Goal: Check status: Check status

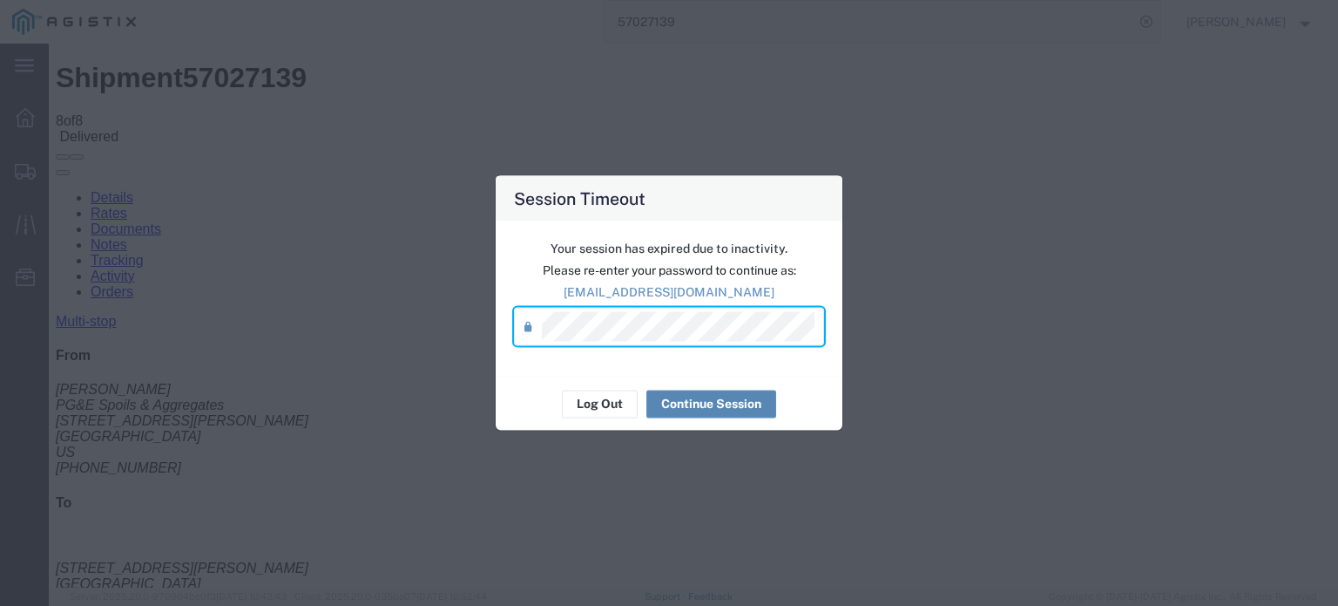
click at [725, 404] on button "Continue Session" at bounding box center [712, 403] width 130 height 28
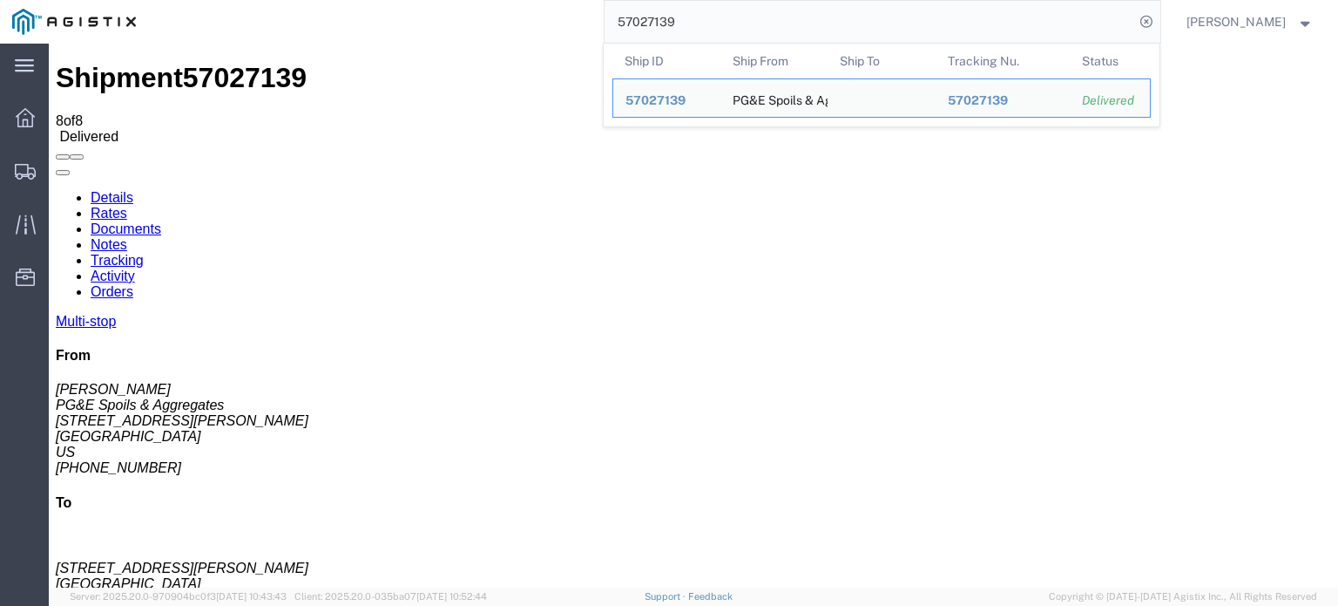
drag, startPoint x: 689, startPoint y: 20, endPoint x: 645, endPoint y: 30, distance: 45.7
click at [645, 30] on input "57027139" at bounding box center [870, 22] width 530 height 42
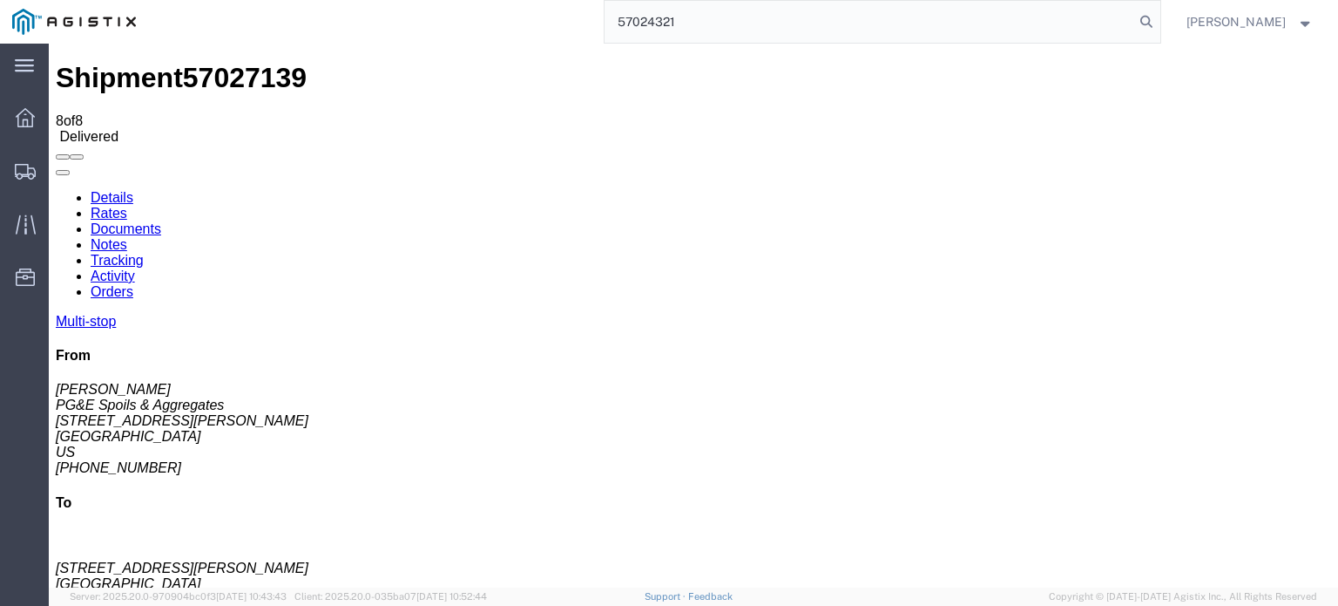
type input "57024321"
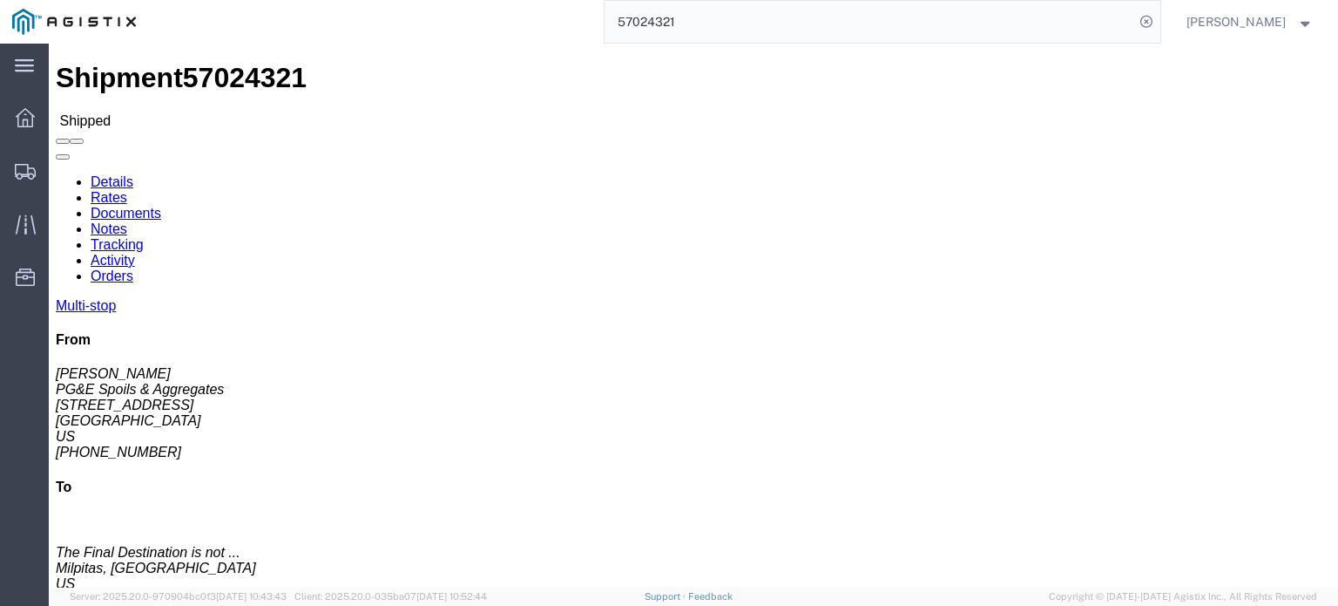
click icon
click link "Documents"
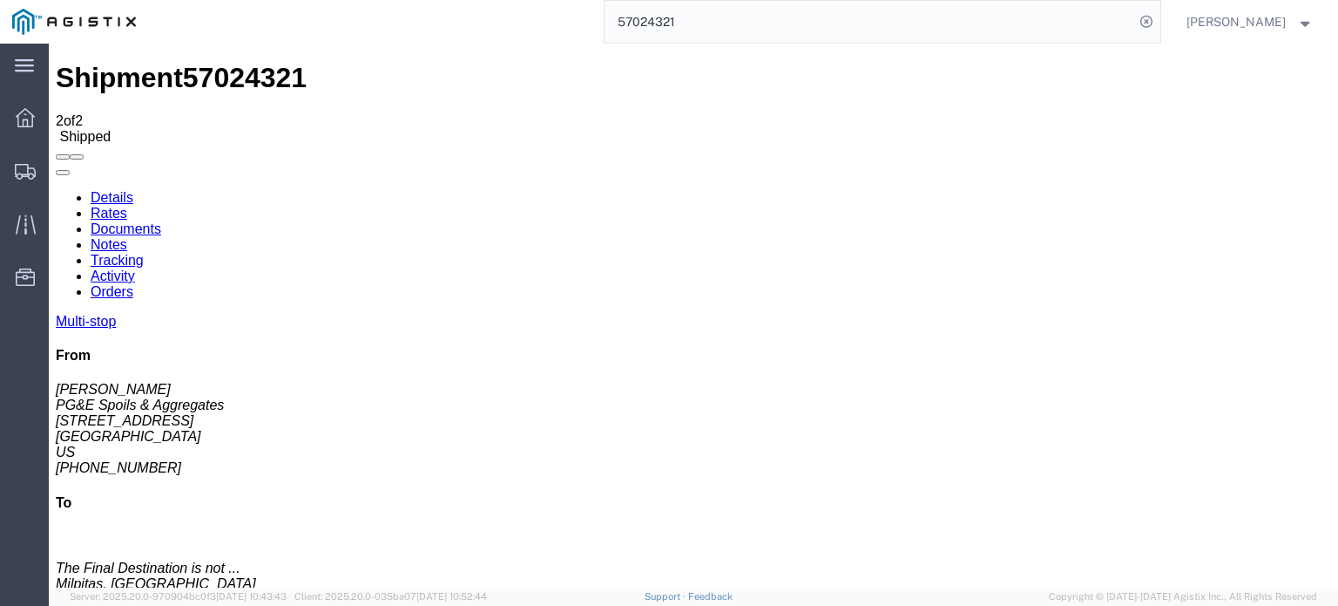
click at [144, 253] on link "Tracking" at bounding box center [117, 260] width 53 height 15
click at [161, 221] on link "Documents" at bounding box center [126, 228] width 71 height 15
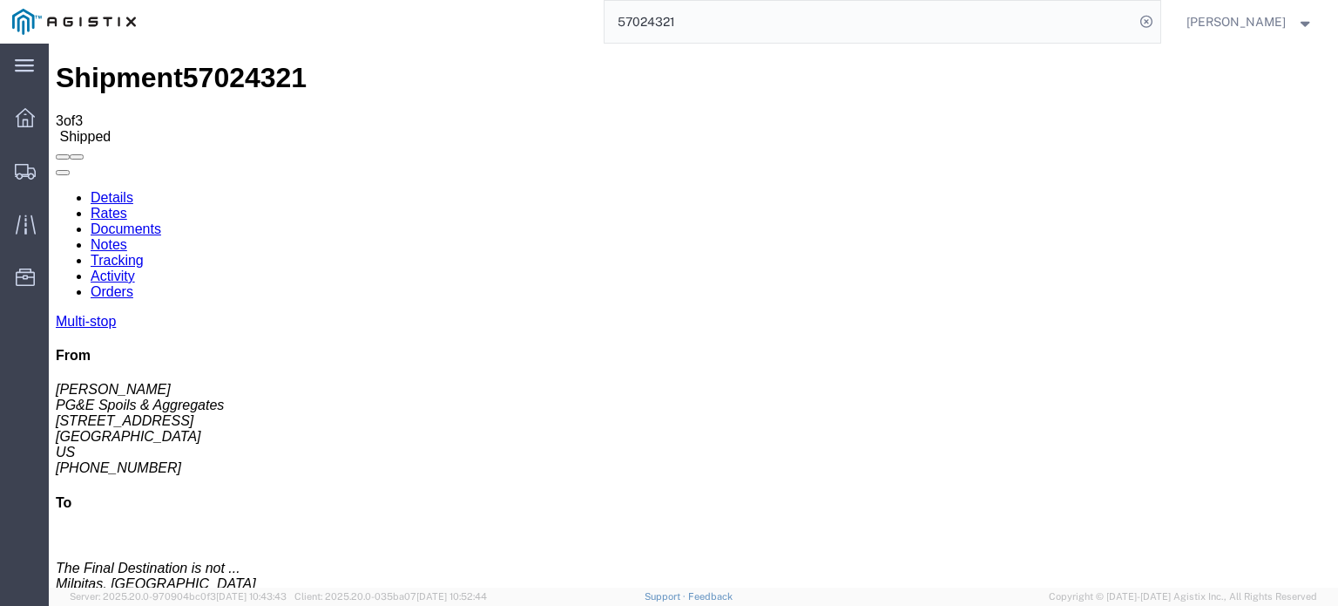
click at [144, 253] on link "Tracking" at bounding box center [117, 260] width 53 height 15
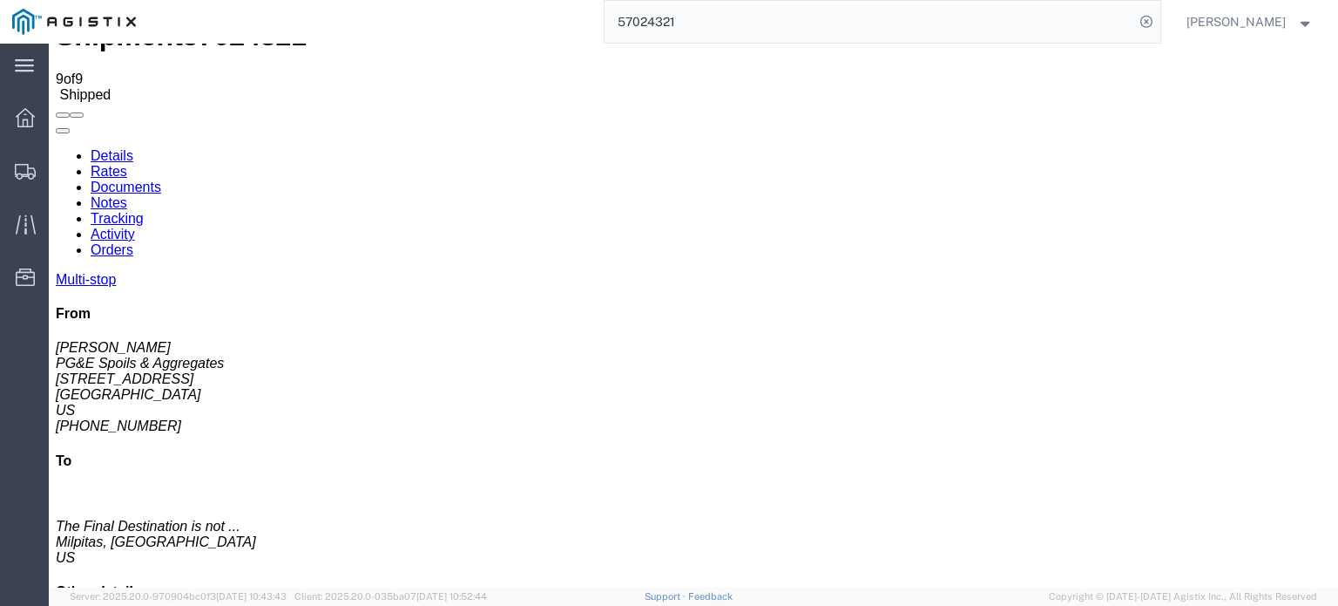
scroll to position [64, 0]
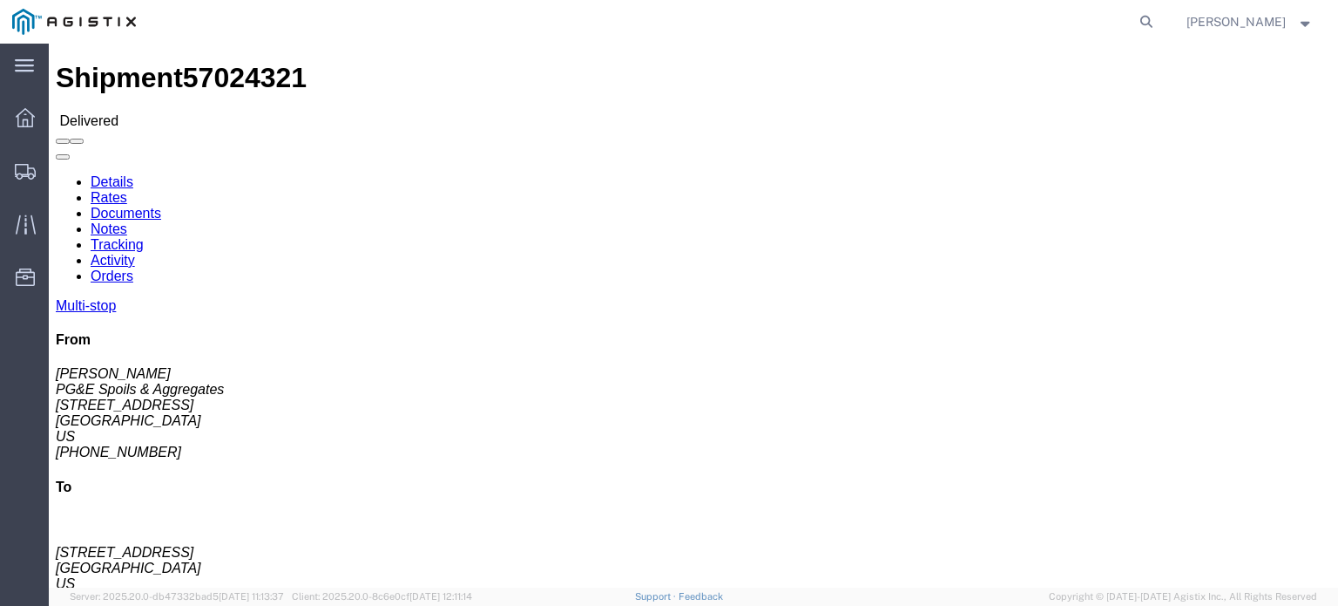
click link "Tracking"
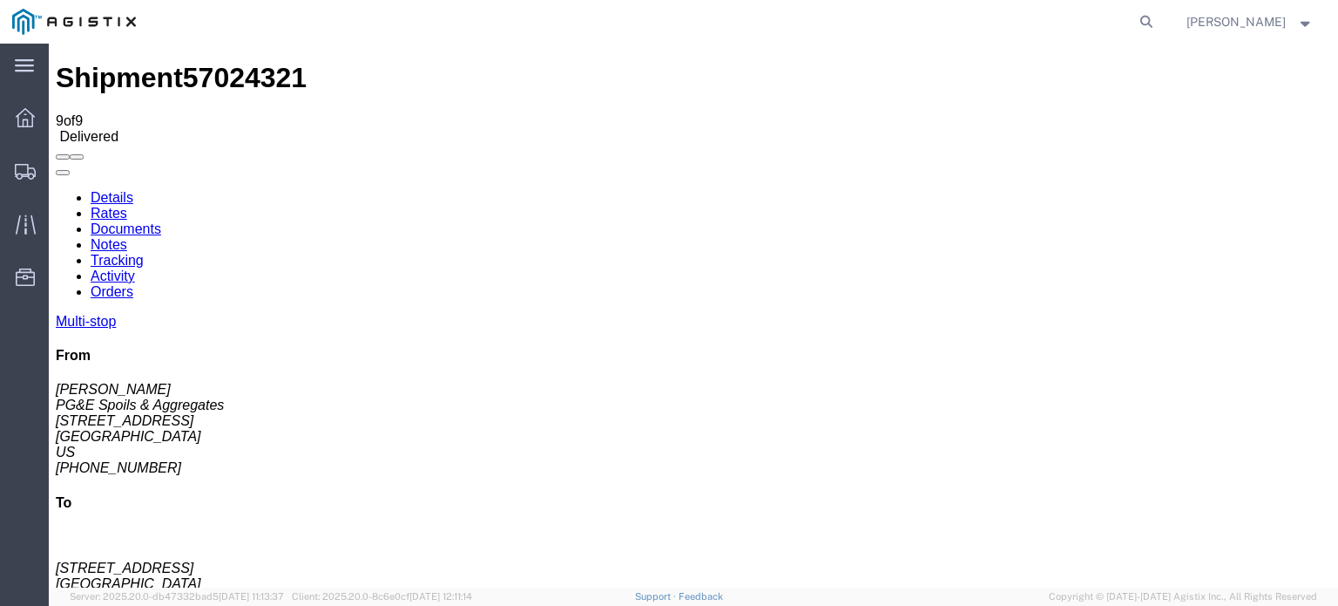
click at [127, 237] on link "Notes" at bounding box center [109, 244] width 37 height 15
